Goal: Task Accomplishment & Management: Manage account settings

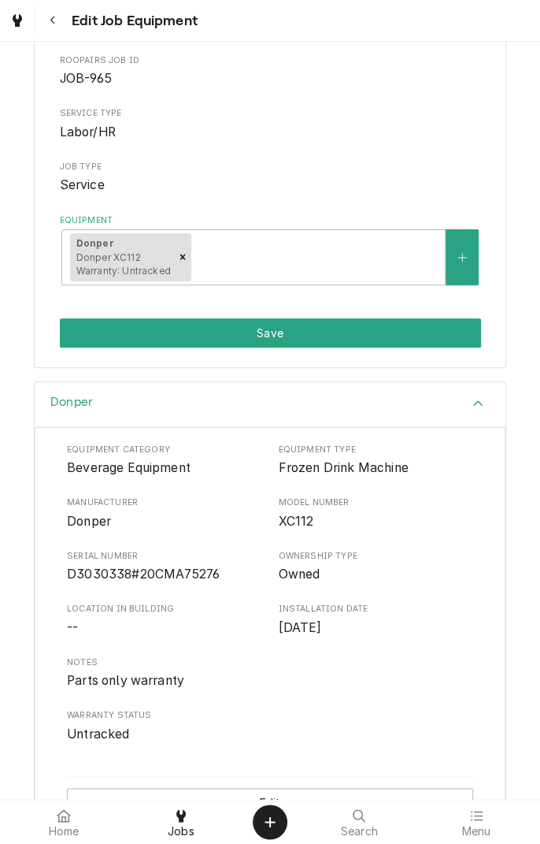
scroll to position [189, 0]
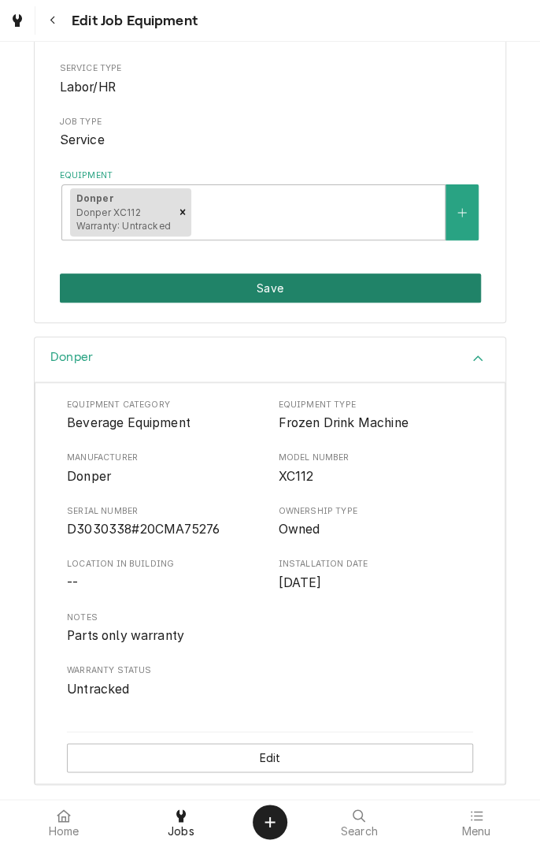
click at [312, 273] on button "Save" at bounding box center [271, 287] width 422 height 29
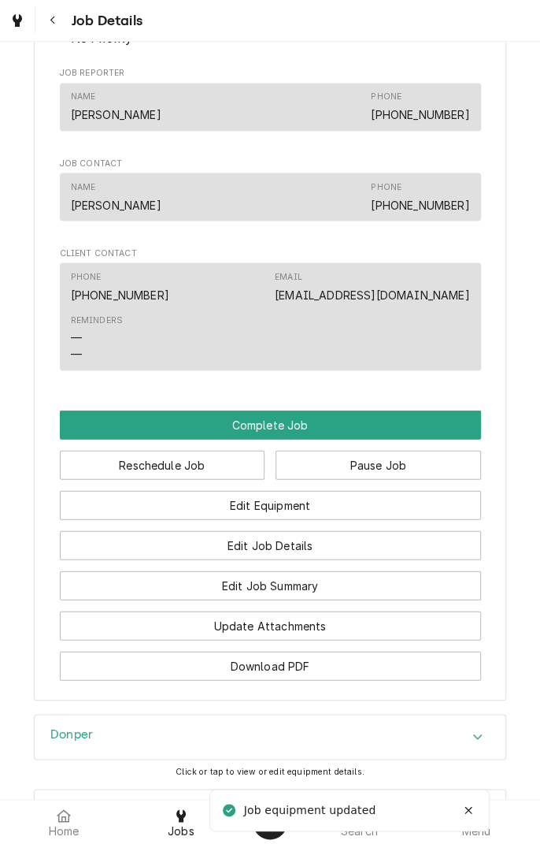
scroll to position [840, 0]
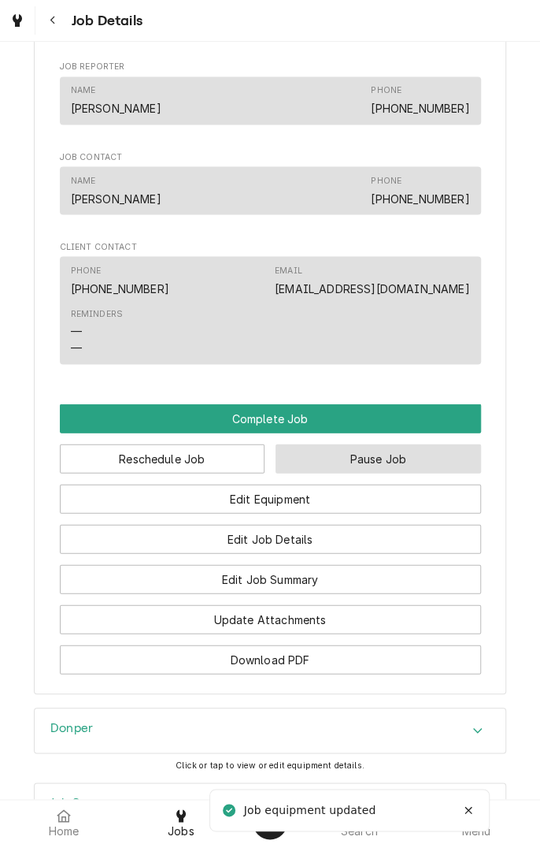
click at [384, 473] on button "Pause Job" at bounding box center [379, 458] width 206 height 29
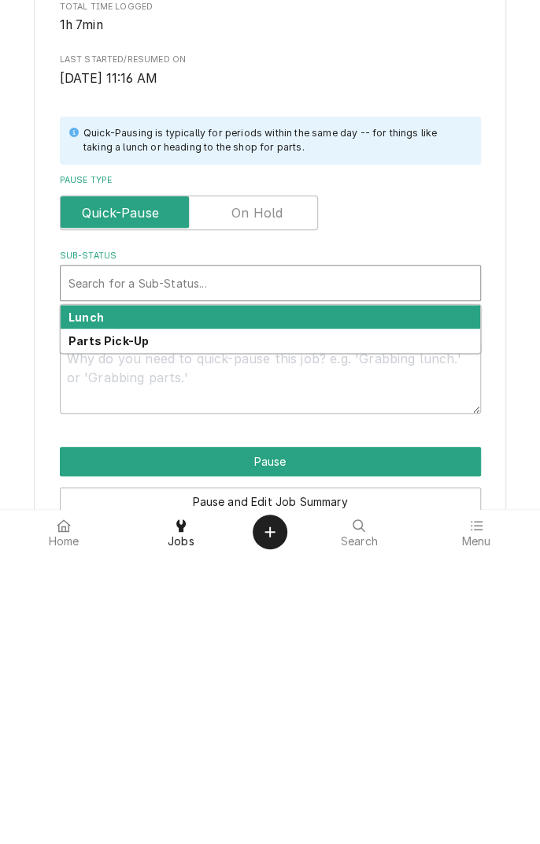
click at [138, 640] on div "Parts Pick-Up" at bounding box center [271, 630] width 420 height 24
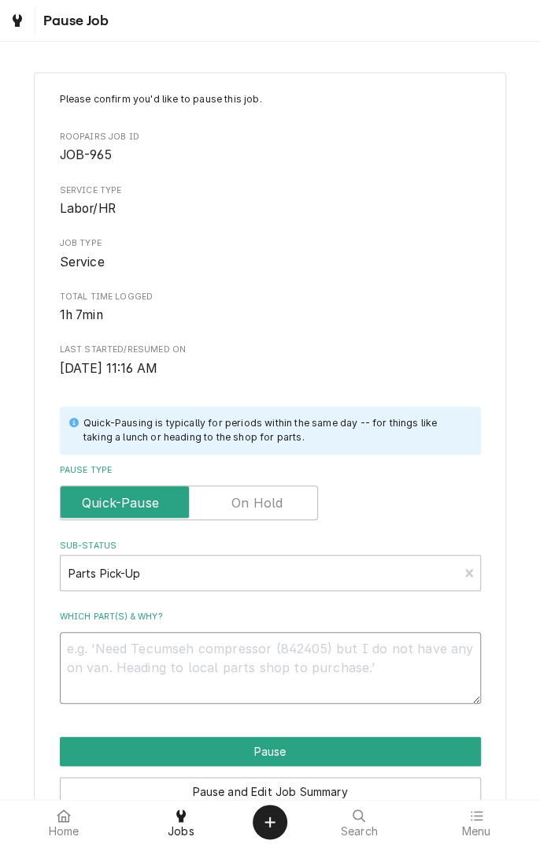
click at [191, 656] on textarea "Which part(s) & why?" at bounding box center [271, 667] width 422 height 71
type textarea "x"
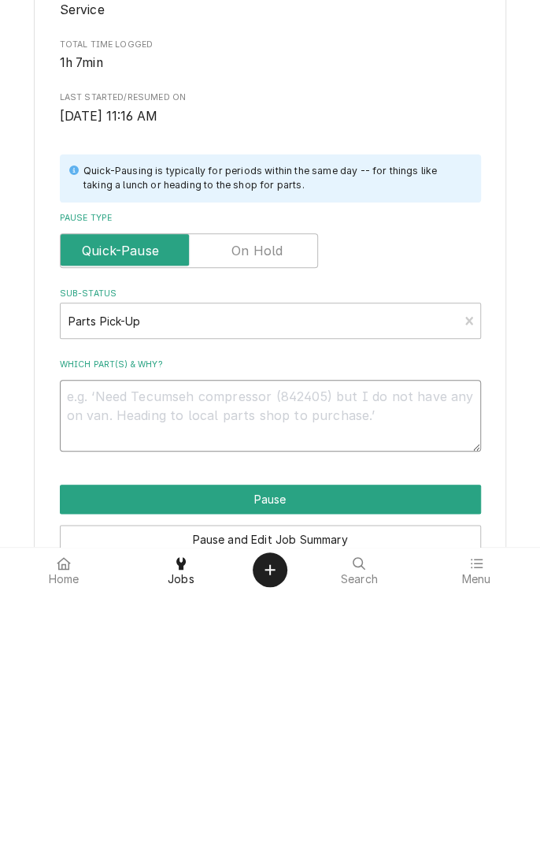
type textarea "A"
type textarea "x"
type textarea "Al"
type textarea "x"
type textarea "All"
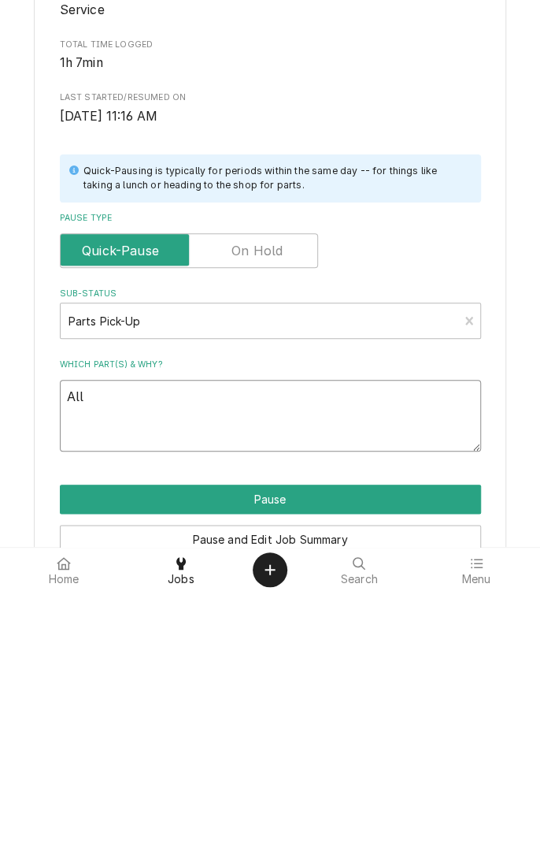
type textarea "x"
type textarea "Alle"
type textarea "x"
type textarea "Allen"
type textarea "x"
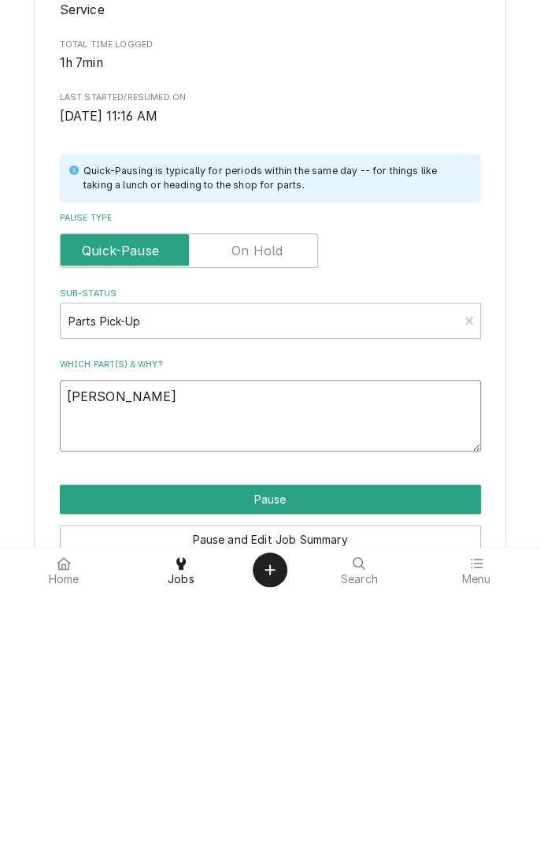
type textarea "Allen"
type textarea "x"
type textarea "Allen w"
type textarea "x"
type textarea "Allen wr"
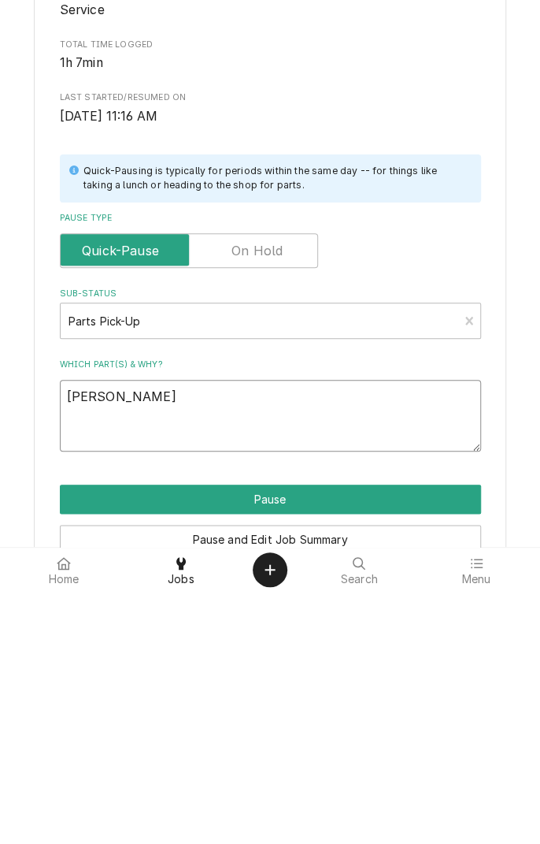
type textarea "x"
type textarea "Allen wre"
type textarea "x"
type textarea "Allen wrench"
type textarea "x"
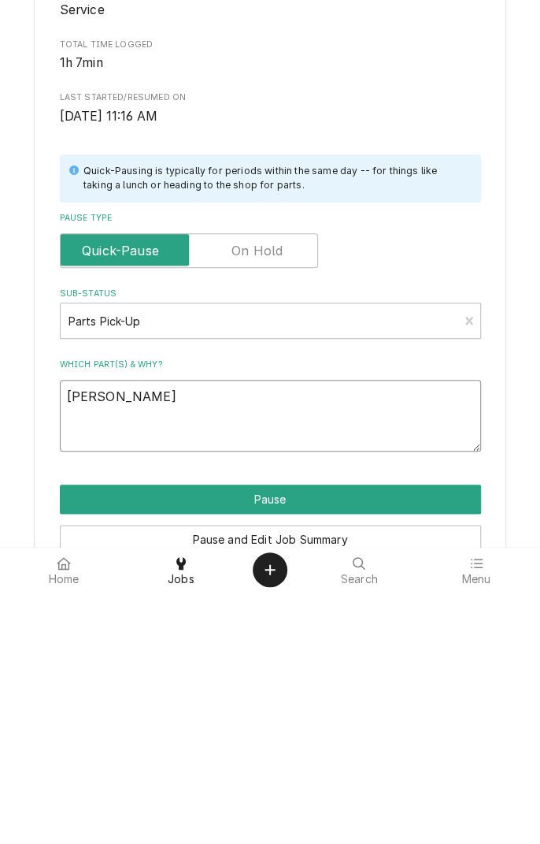
type textarea "Allen wrench"
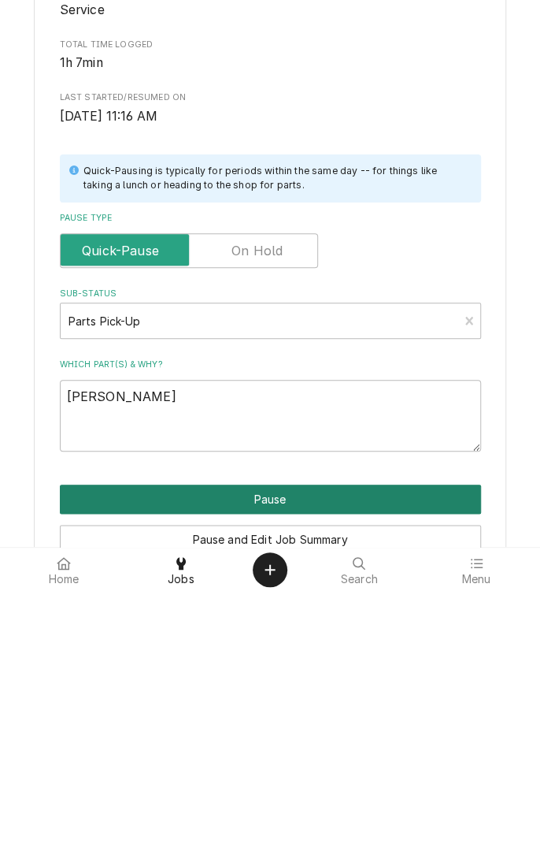
click at [296, 751] on button "Pause" at bounding box center [271, 751] width 422 height 29
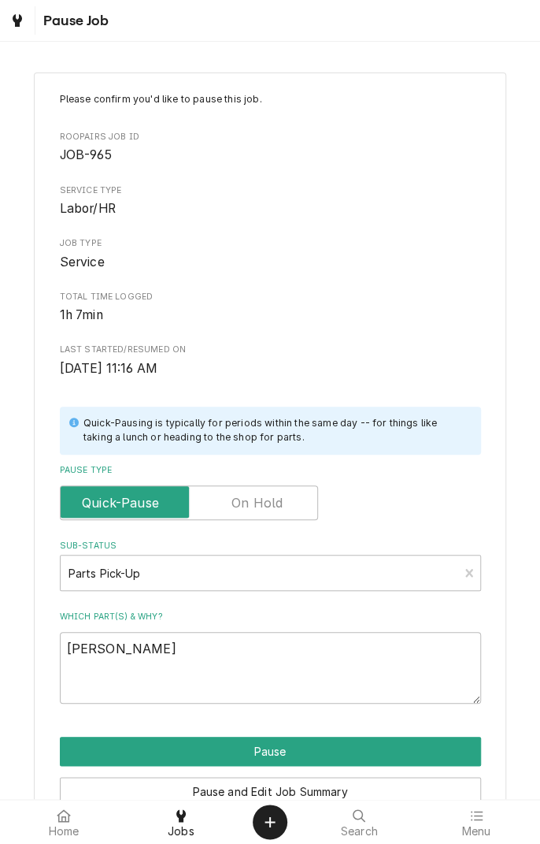
type textarea "x"
